Goal: Task Accomplishment & Management: Use online tool/utility

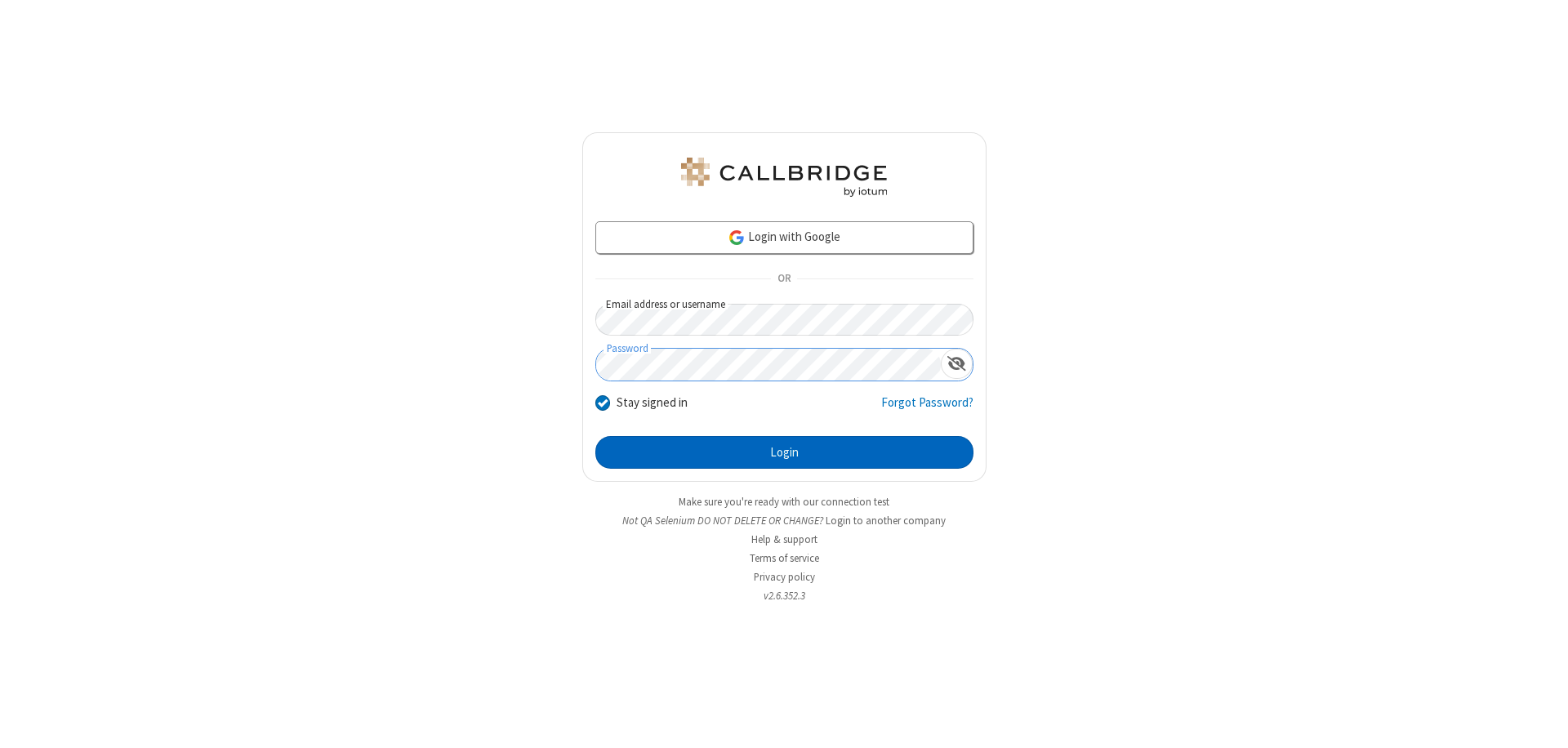
click at [784, 453] on button "Login" at bounding box center [784, 453] width 378 height 33
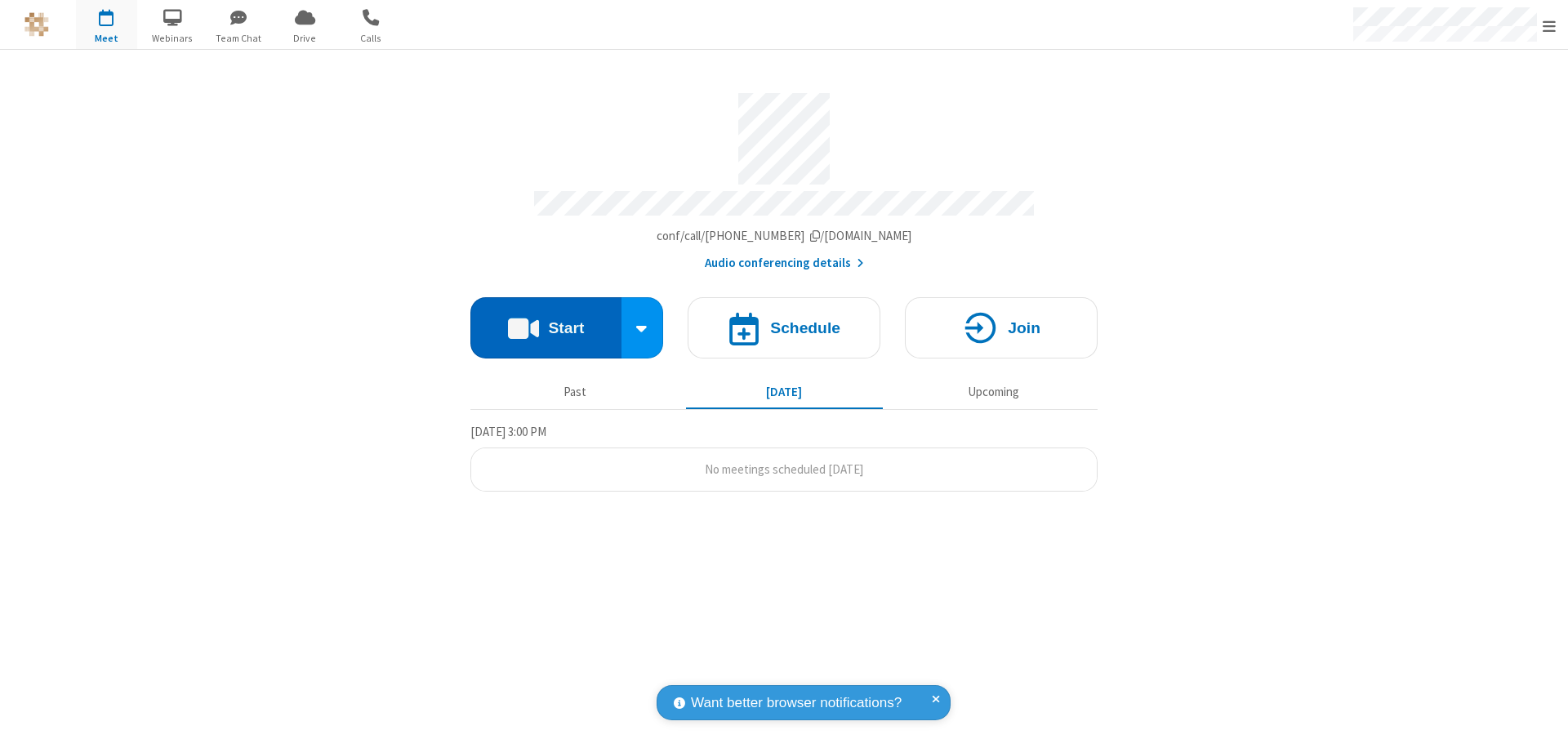
click at [546, 320] on button "Start" at bounding box center [546, 327] width 151 height 62
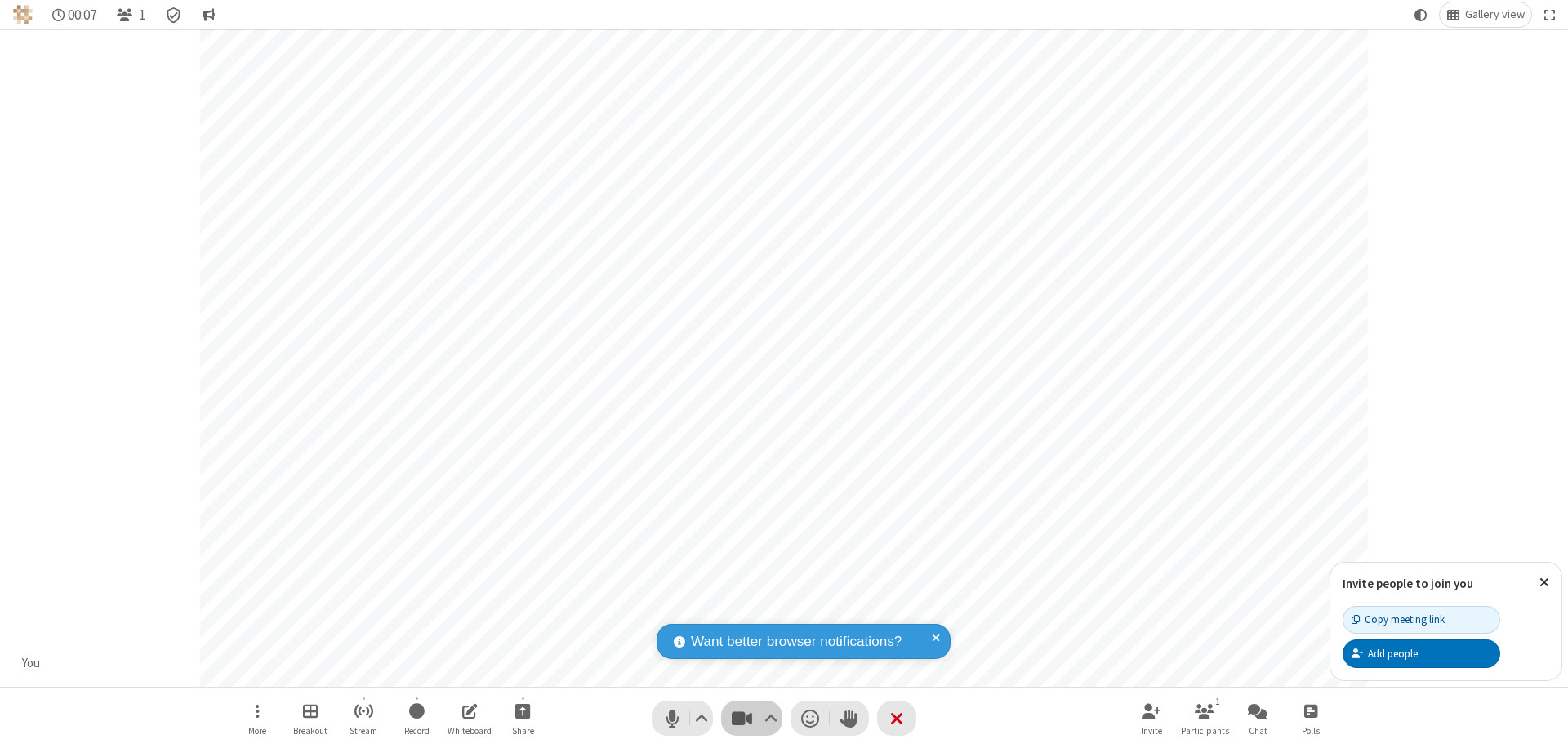
click at [742, 718] on span "Stop video (⌘+Shift+V)" at bounding box center [742, 718] width 25 height 24
click at [742, 718] on span "Start video (⌘+Shift+V)" at bounding box center [742, 718] width 25 height 24
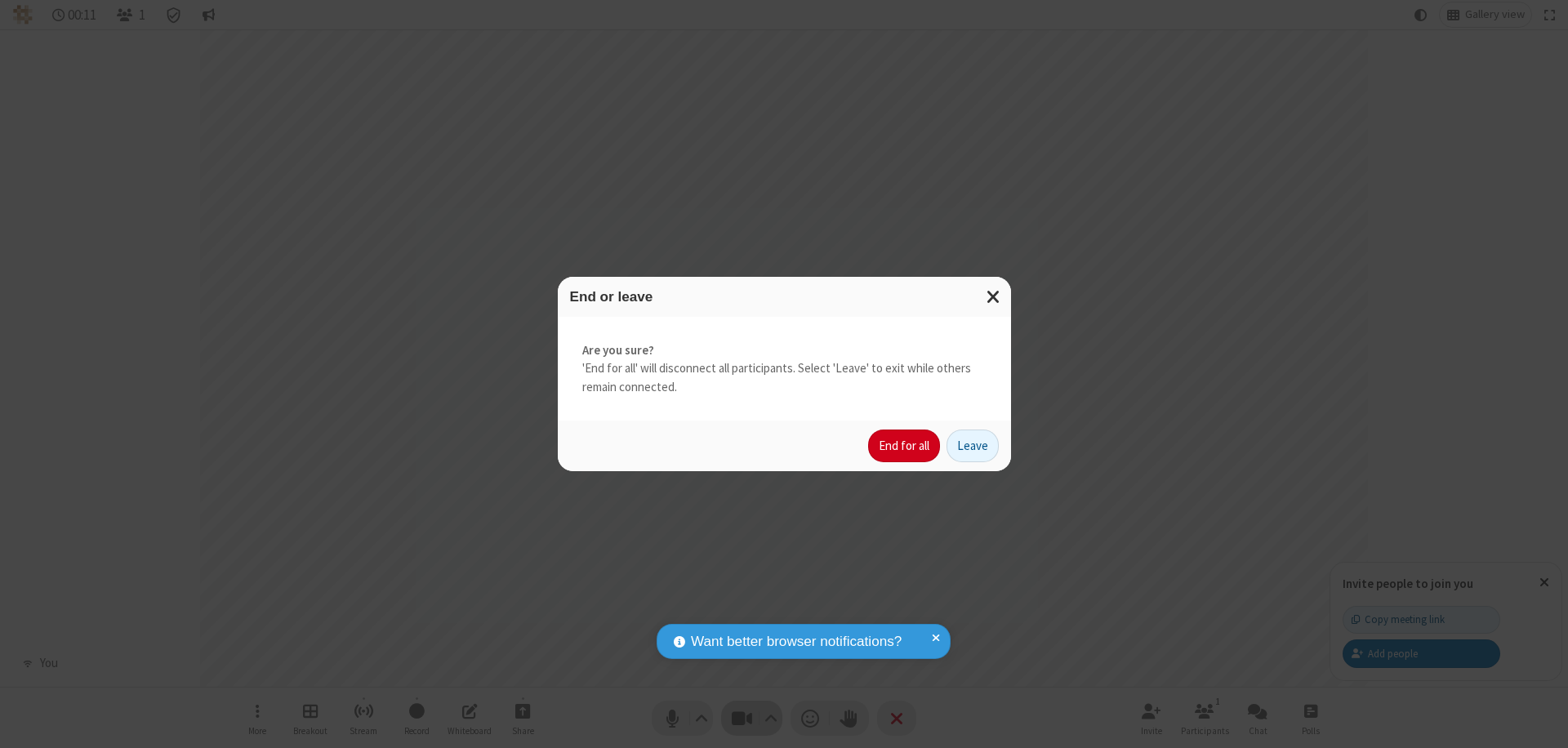
click at [905, 446] on button "End for all" at bounding box center [904, 446] width 72 height 33
